Goal: Complete application form: Complete application form

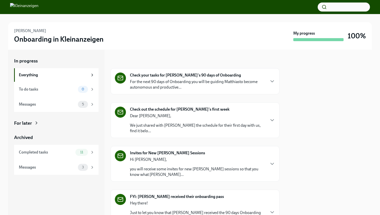
click at [38, 8] on img at bounding box center [24, 7] width 28 height 8
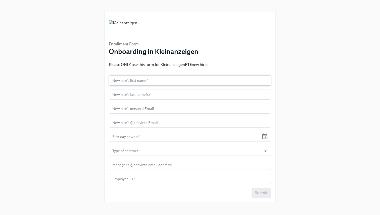
click at [151, 81] on input "text" at bounding box center [190, 81] width 162 height 10
